Goal: Task Accomplishment & Management: Manage account settings

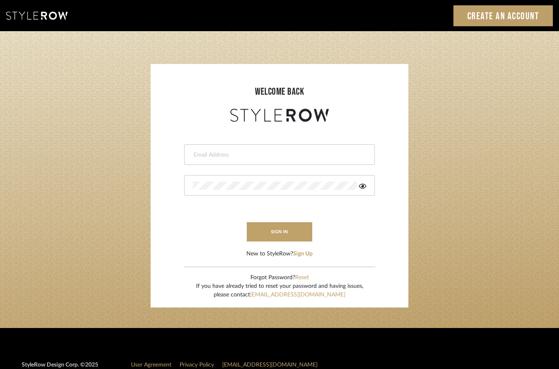
click at [325, 157] on input "email" at bounding box center [279, 155] width 172 height 8
type input "[PERSON_NAME][EMAIL_ADDRESS][DOMAIN_NAME]"
click at [281, 230] on button "sign in" at bounding box center [280, 231] width 66 height 19
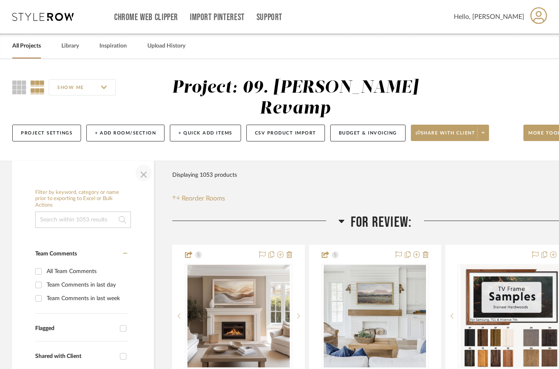
click at [149, 163] on span "button" at bounding box center [144, 173] width 20 height 20
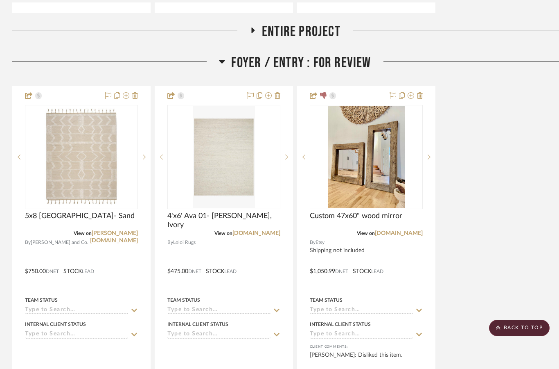
scroll to position [593, 0]
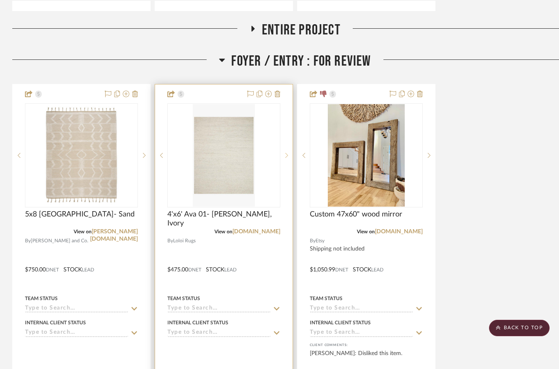
click at [290, 152] on sr-next-btn at bounding box center [286, 155] width 12 height 6
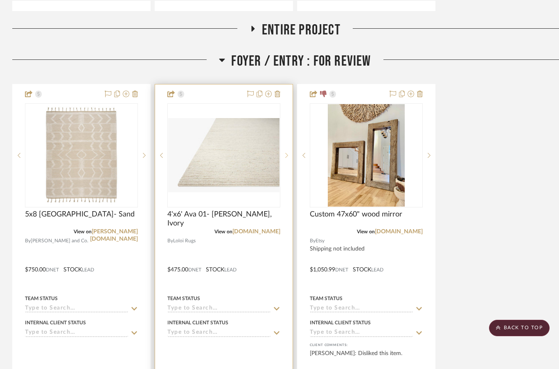
click at [287, 152] on icon at bounding box center [286, 155] width 3 height 6
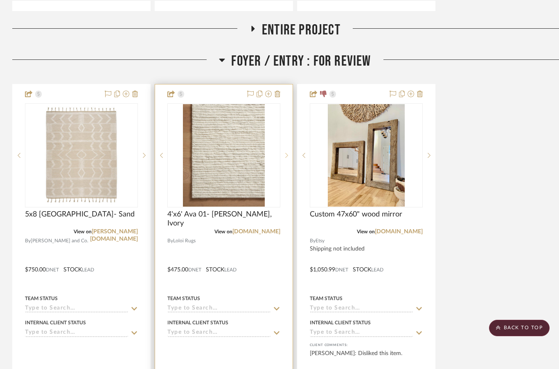
click at [289, 152] on sr-next-btn at bounding box center [286, 155] width 12 height 6
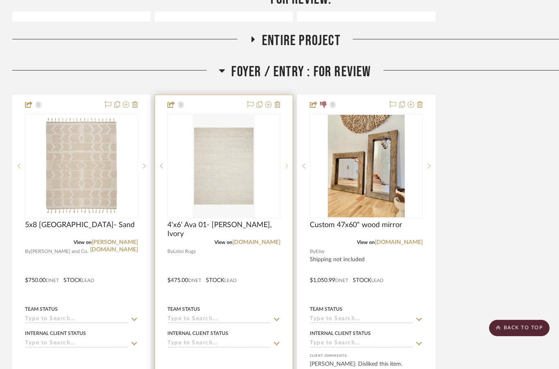
scroll to position [583, 0]
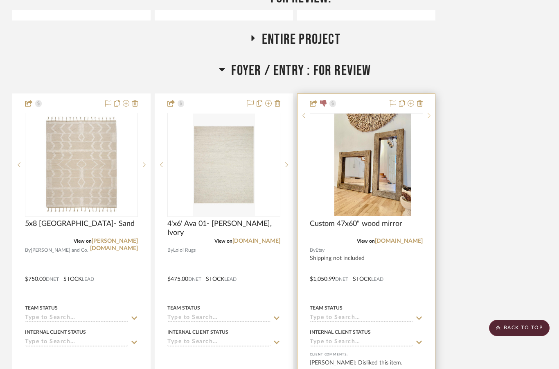
click at [428, 118] on div at bounding box center [429, 116] width 12 height 6
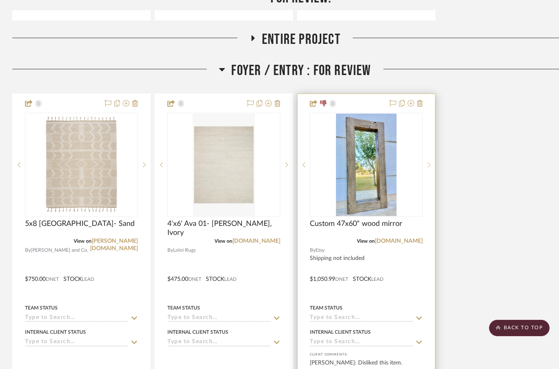
click at [435, 162] on sr-next-btn at bounding box center [429, 165] width 12 height 6
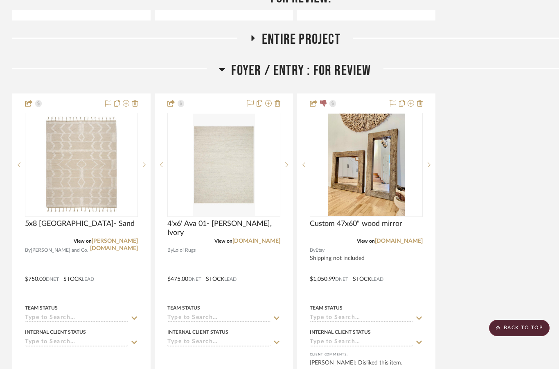
click at [512, 167] on div "5x8 Malta- Sand View on schumacher.com By Schumacher and Co. $750.00 DNET STOCK…" at bounding box center [295, 272] width 566 height 359
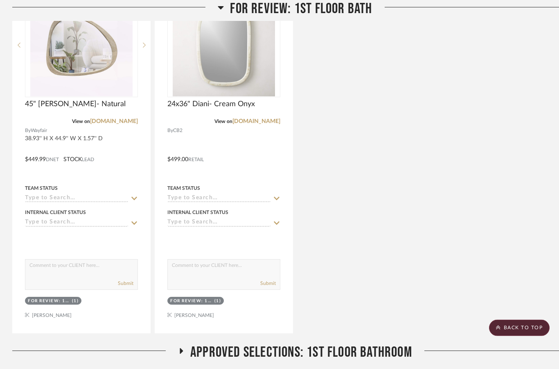
scroll to position [1152, 0]
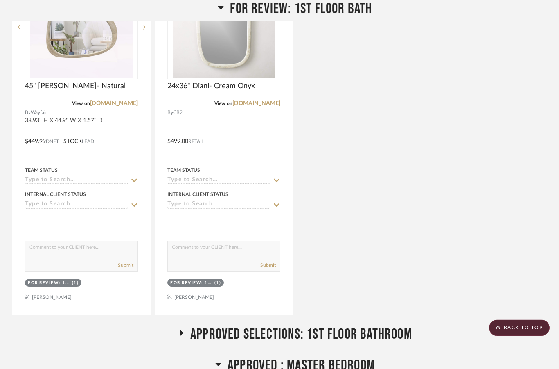
click at [183, 330] on fa-icon at bounding box center [181, 336] width 6 height 12
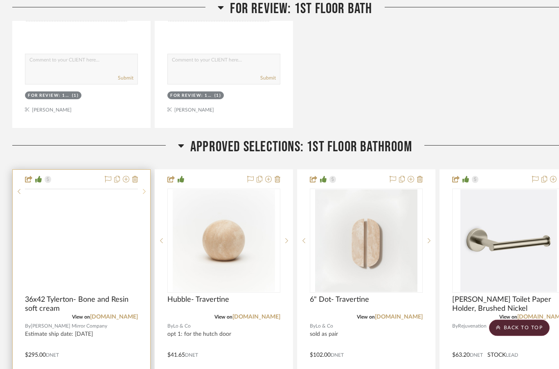
scroll to position [1339, 0]
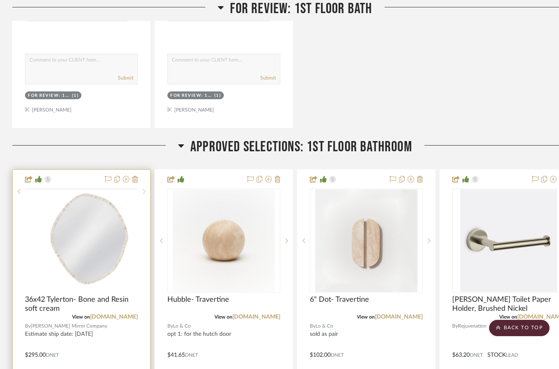
click at [140, 194] on sr-next-btn at bounding box center [144, 191] width 12 height 6
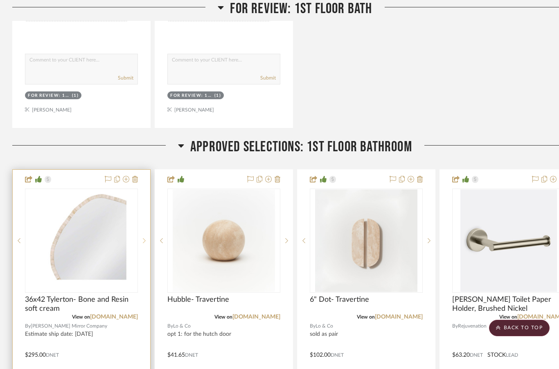
click at [141, 237] on sr-next-btn at bounding box center [144, 240] width 12 height 6
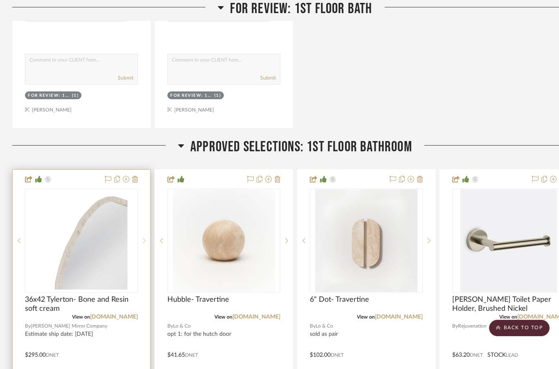
click at [145, 223] on div at bounding box center [144, 240] width 12 height 104
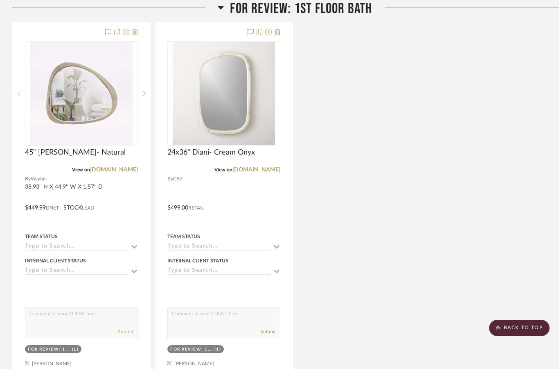
scroll to position [1086, 0]
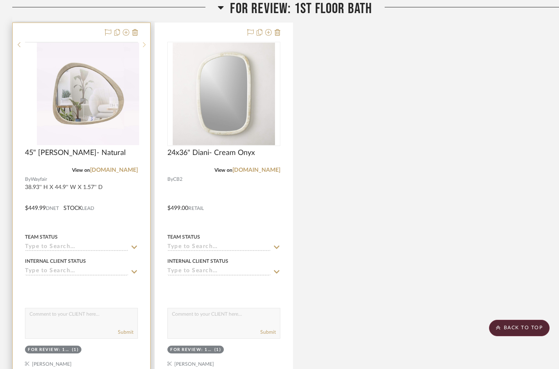
click at [143, 47] on div at bounding box center [144, 45] width 12 height 6
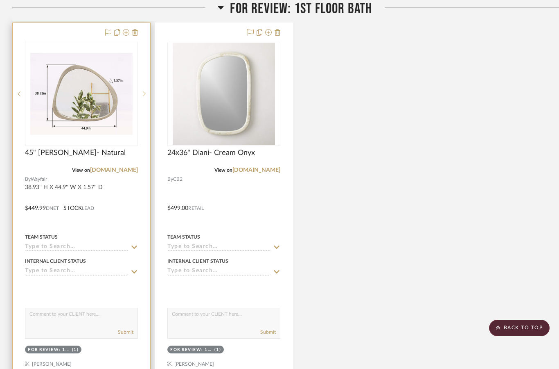
click at [147, 91] on sr-next-btn at bounding box center [144, 94] width 12 height 6
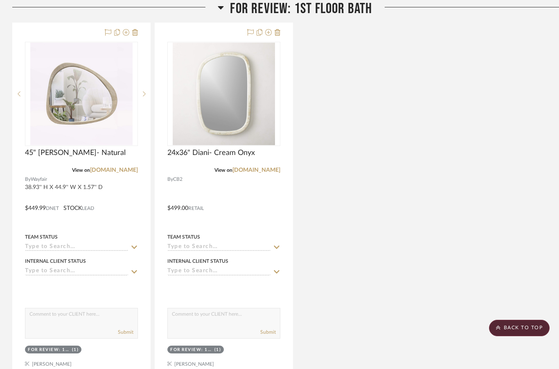
click at [553, 212] on div "45" Orren- Natural View on wayfair.com By Wayfair 38.93'' H X 44.9'' W X 1.57''…" at bounding box center [295, 202] width 566 height 359
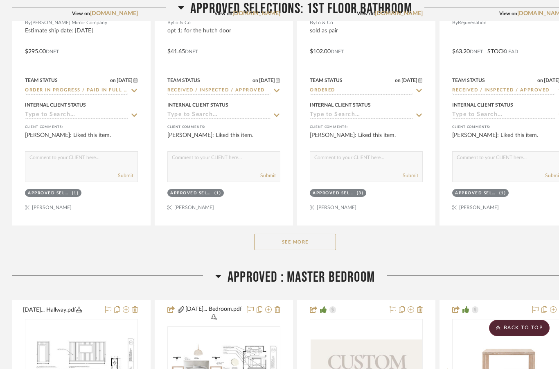
scroll to position [1650, 0]
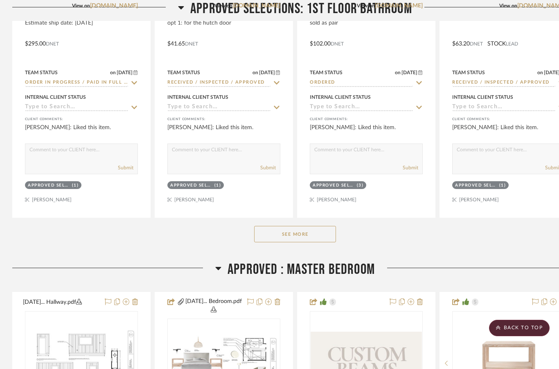
click at [319, 226] on button "See More" at bounding box center [295, 234] width 82 height 16
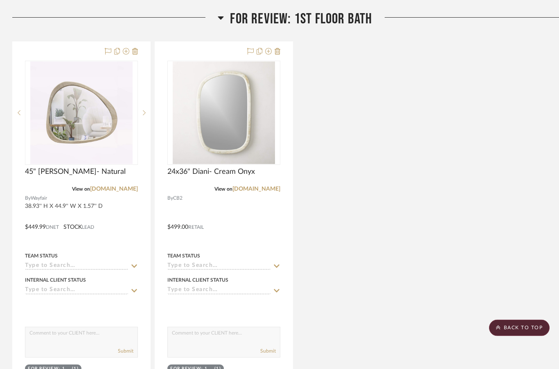
scroll to position [1070, 0]
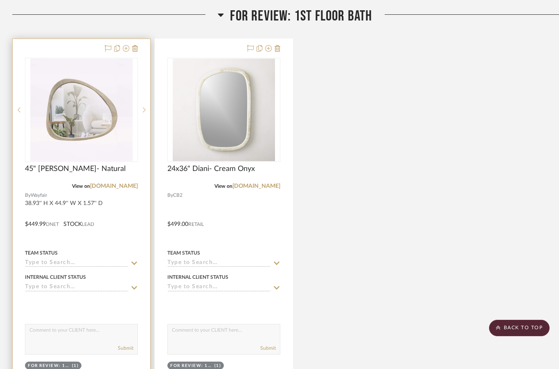
click at [132, 89] on img "0" at bounding box center [81, 110] width 102 height 102
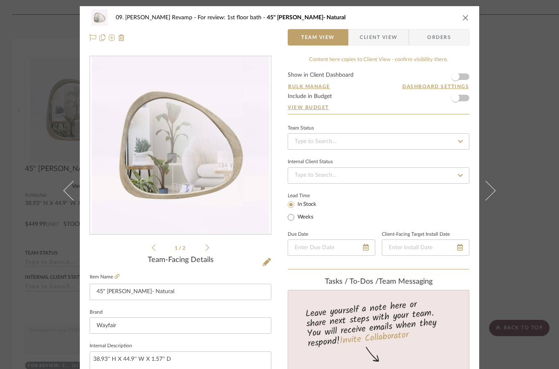
click at [151, 174] on img "0" at bounding box center [181, 146] width 178 height 178
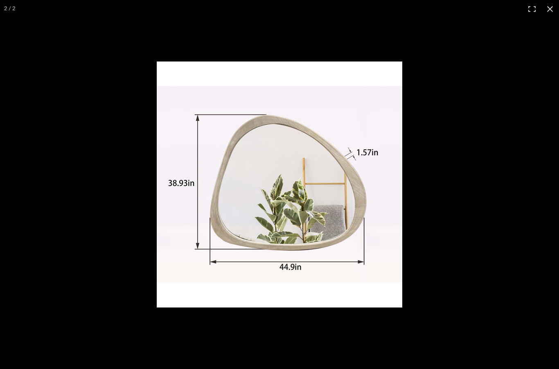
click at [553, 4] on div "09. Jones Revamp For review: 1st floor bath 45" Orren- Natural Team View Client…" at bounding box center [279, 184] width 559 height 369
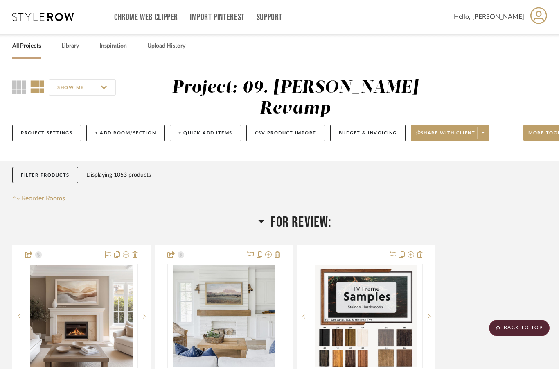
scroll to position [1070, 0]
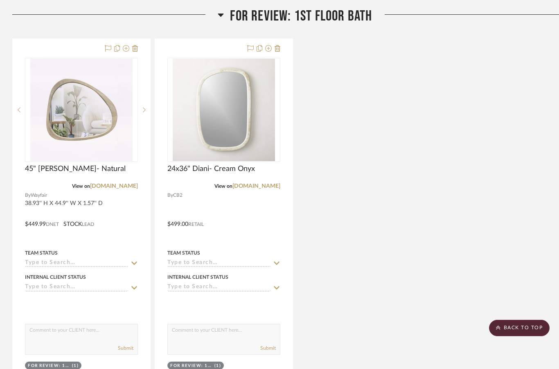
click at [523, 77] on div "45" Orren- Natural View on wayfair.com By Wayfair 38.93'' H X 44.9'' W X 1.57''…" at bounding box center [295, 217] width 566 height 359
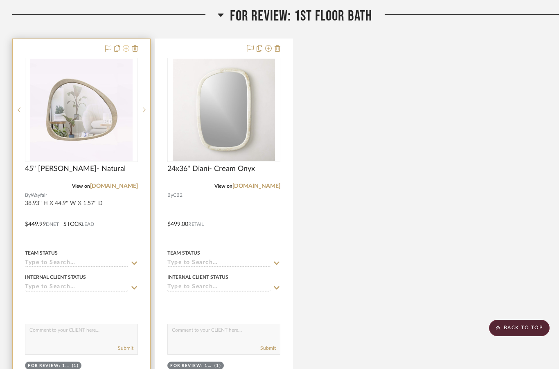
click at [124, 45] on icon at bounding box center [126, 48] width 7 height 7
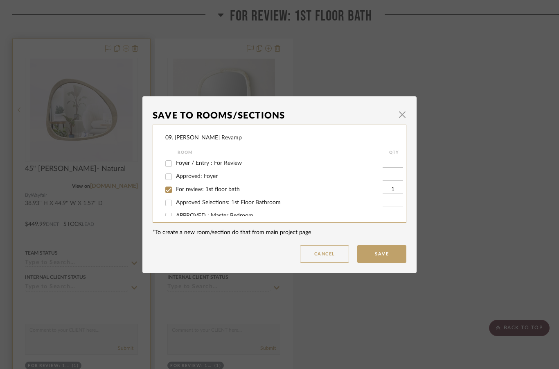
scroll to position [27, 0]
click at [202, 191] on span "For review: 1st floor bath" at bounding box center [208, 189] width 64 height 6
click at [175, 191] on input "For review: 1st floor bath" at bounding box center [168, 189] width 13 height 13
checkbox input "false"
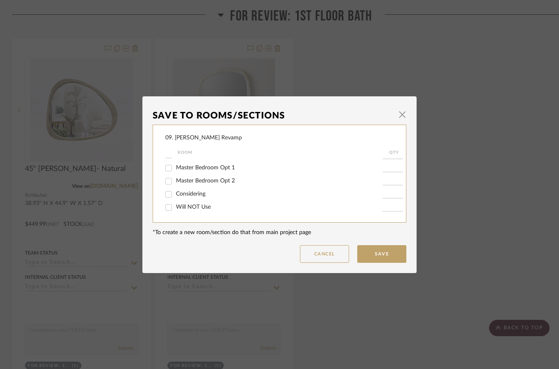
scroll to position [223, 0]
click at [200, 208] on span "Will NOT Use" at bounding box center [193, 207] width 35 height 6
click at [175, 208] on input "Will NOT Use" at bounding box center [168, 207] width 13 height 13
checkbox input "true"
type input "1"
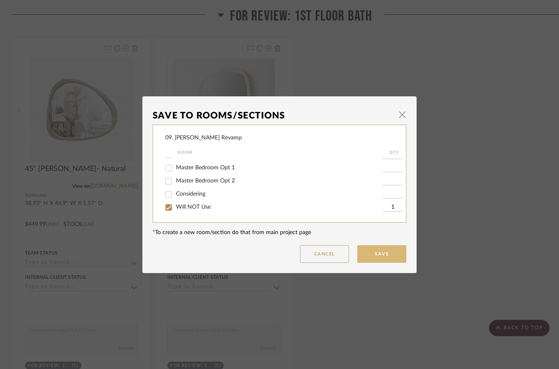
click at [381, 258] on button "Save" at bounding box center [381, 254] width 49 height 18
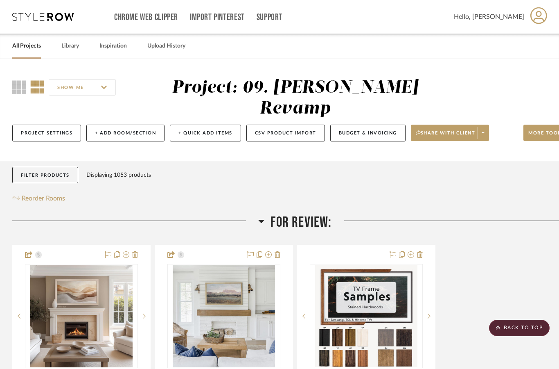
scroll to position [1070, 0]
